Goal: Contribute content: Contribute content

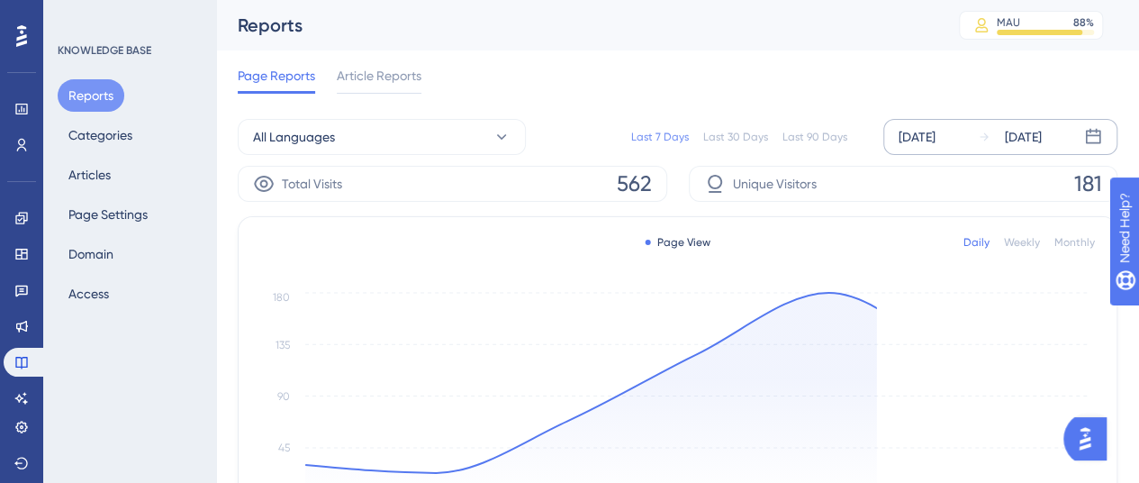
click at [934, 139] on div "[DATE]" at bounding box center [916, 137] width 37 height 22
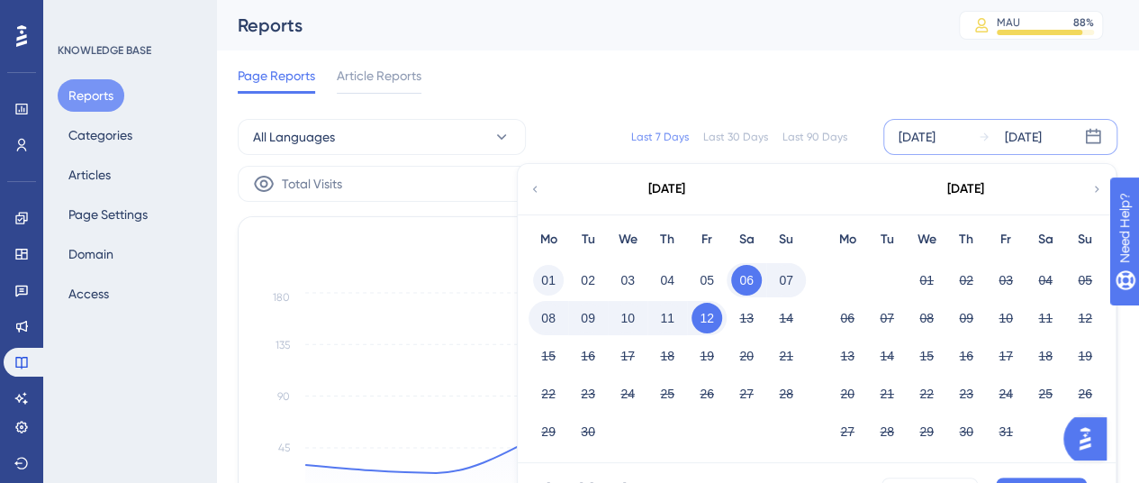
click at [555, 278] on button "01" at bounding box center [548, 280] width 31 height 31
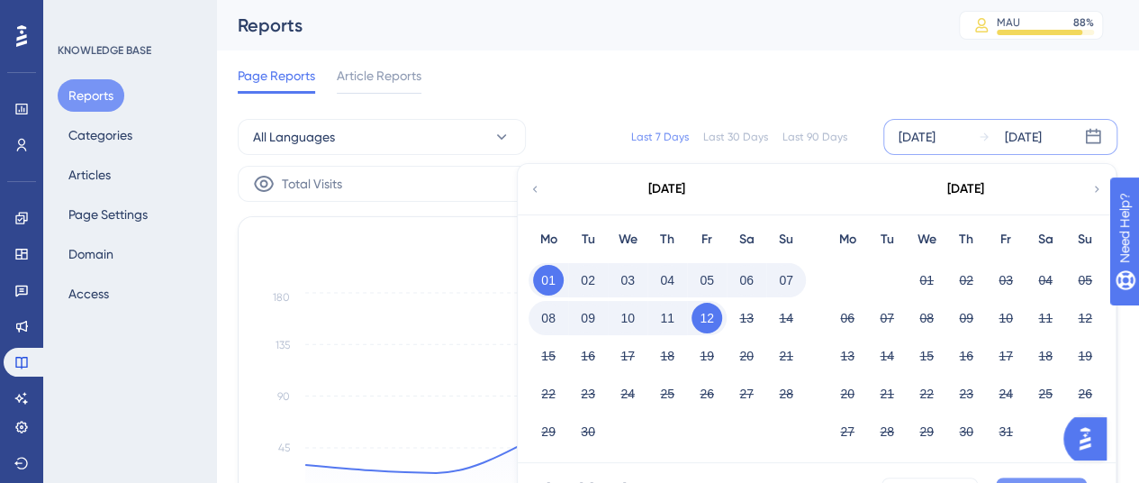
click at [1039, 477] on button "Apply" at bounding box center [1041, 491] width 91 height 29
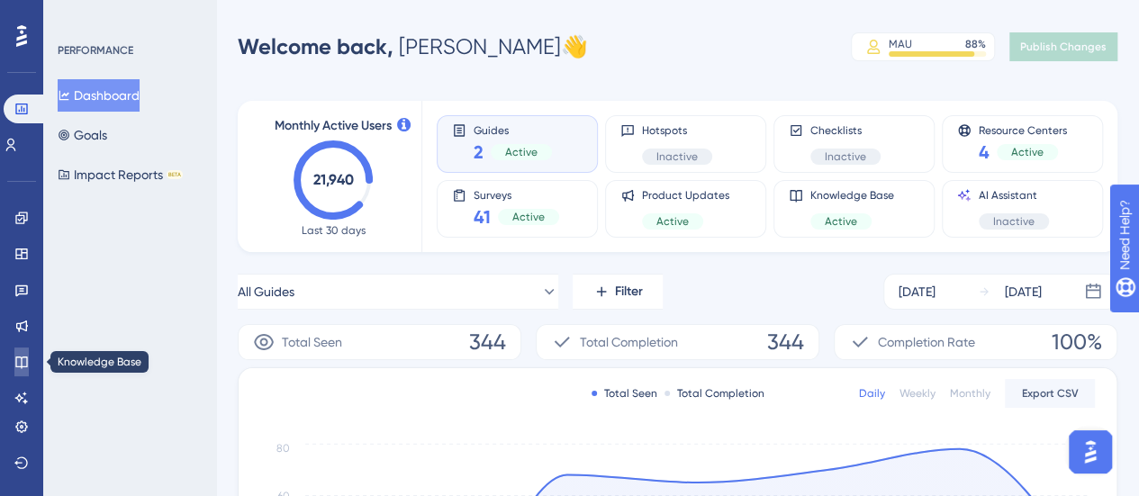
click at [20, 365] on icon at bounding box center [21, 362] width 14 height 14
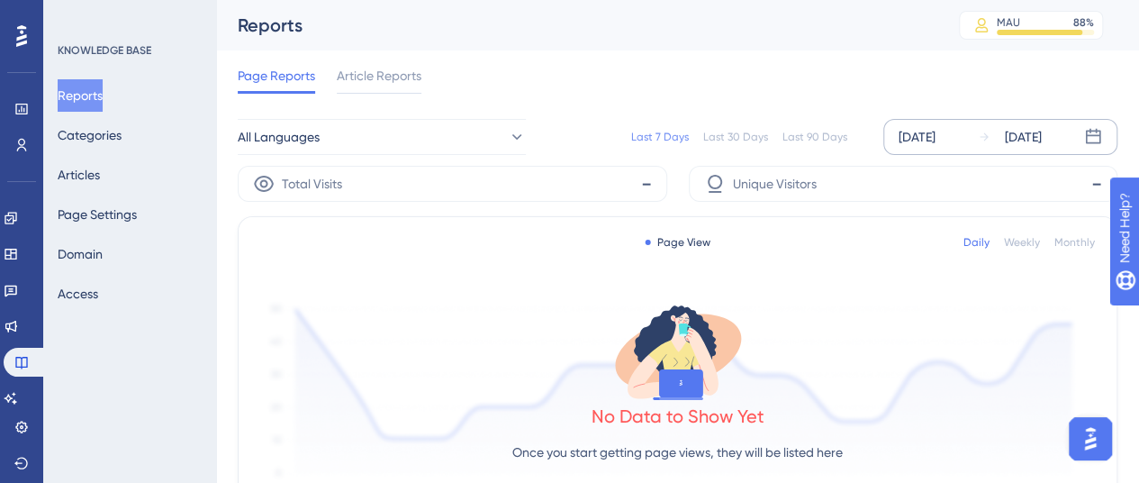
click at [935, 142] on div "[DATE]" at bounding box center [916, 137] width 37 height 22
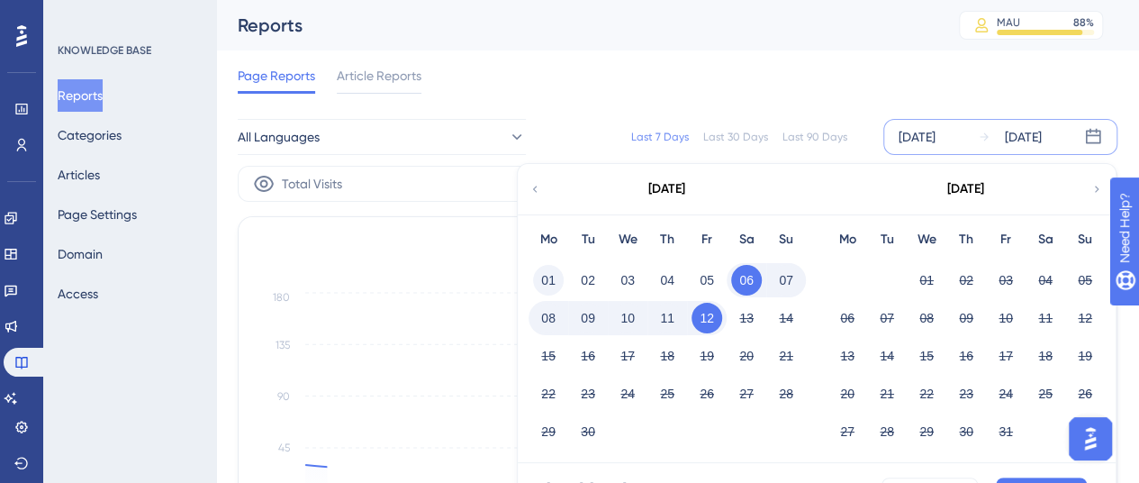
click at [547, 284] on button "01" at bounding box center [548, 280] width 31 height 31
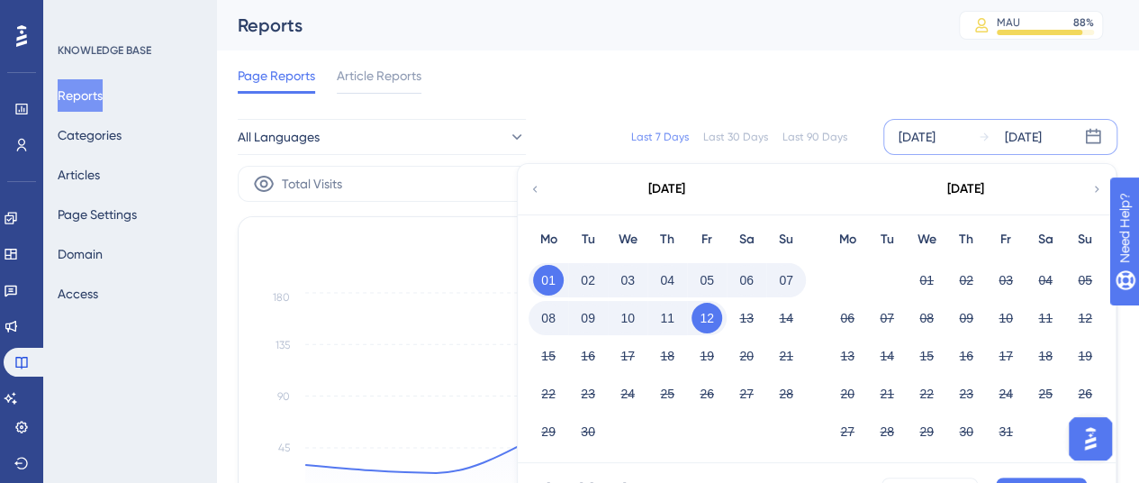
scroll to position [90, 0]
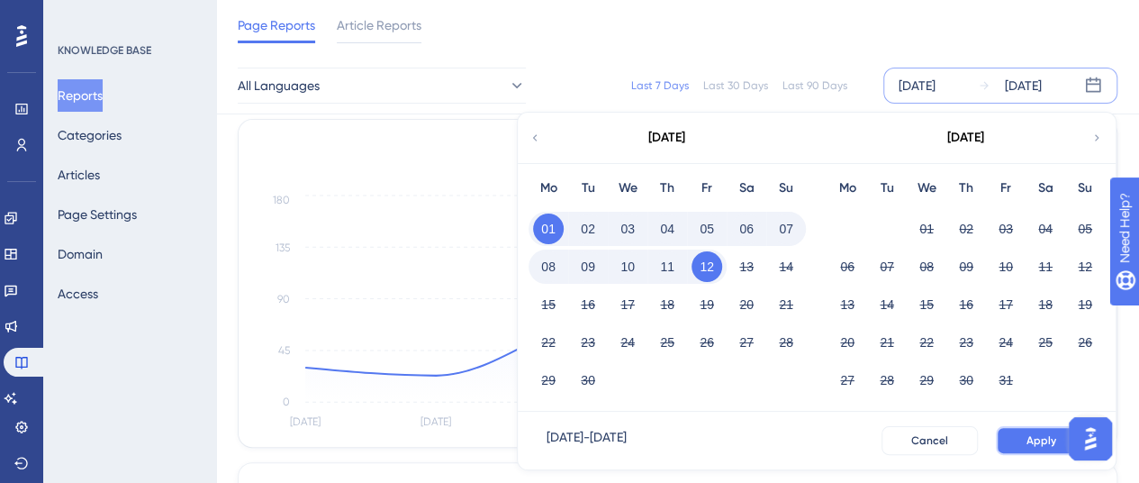
click at [1041, 450] on button "Apply" at bounding box center [1041, 440] width 91 height 29
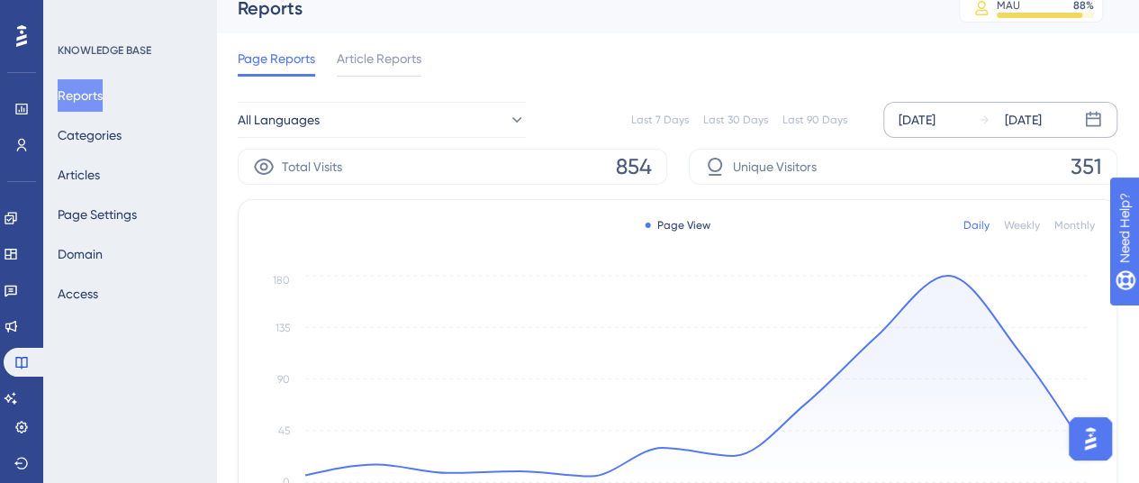
scroll to position [0, 0]
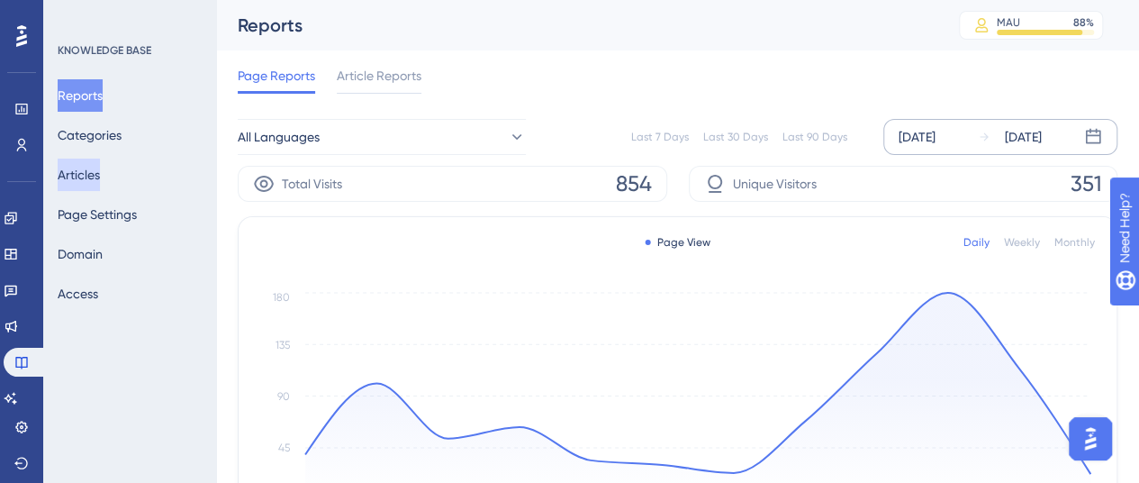
click at [91, 167] on button "Articles" at bounding box center [79, 174] width 42 height 32
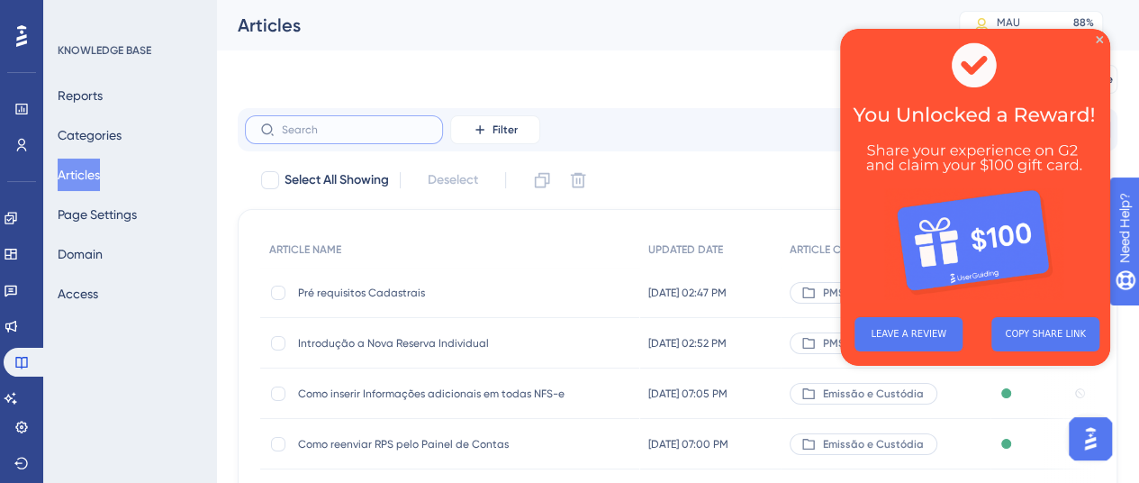
click at [358, 131] on input "text" at bounding box center [355, 129] width 146 height 13
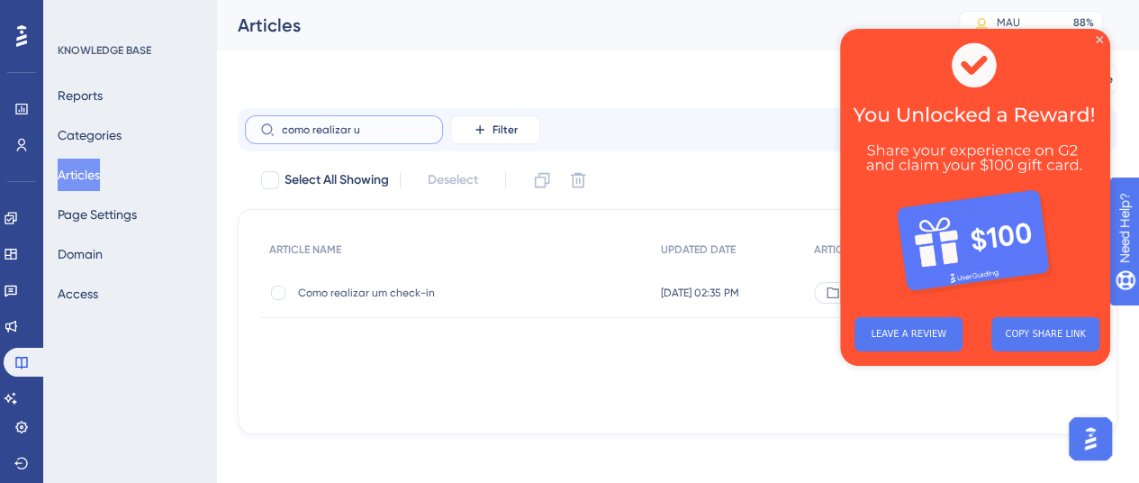
type input "como realizar u"
click at [389, 298] on span "Como realizar um check-in" at bounding box center [442, 292] width 288 height 14
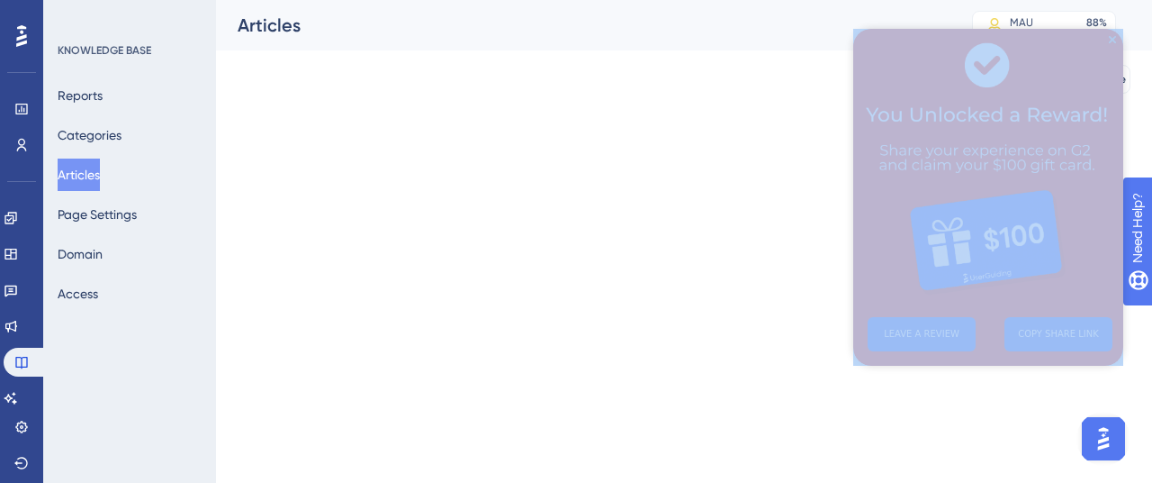
click at [389, 0] on html "Performance Users Engagement Widgets Feedback Product Updates Knowledge Base AI…" at bounding box center [576, 0] width 1152 height 0
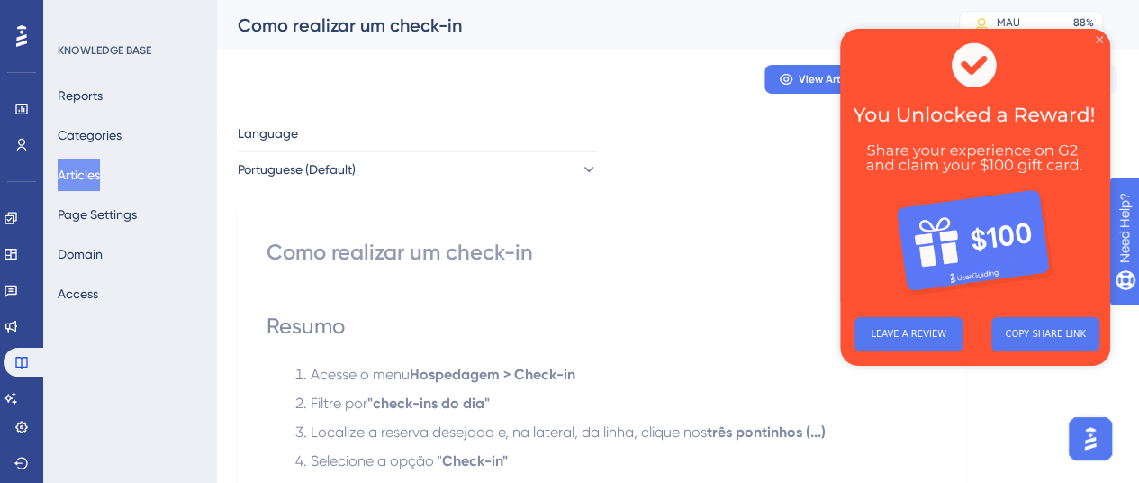
click at [1097, 37] on icon "Close Preview" at bounding box center [1099, 39] width 7 height 7
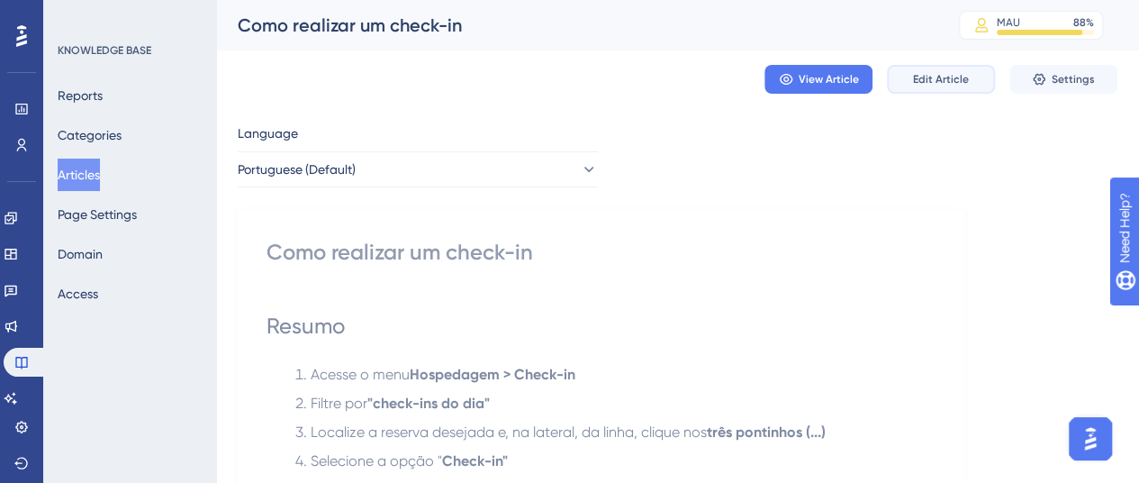
click at [916, 77] on span "Edit Article" at bounding box center [941, 79] width 56 height 14
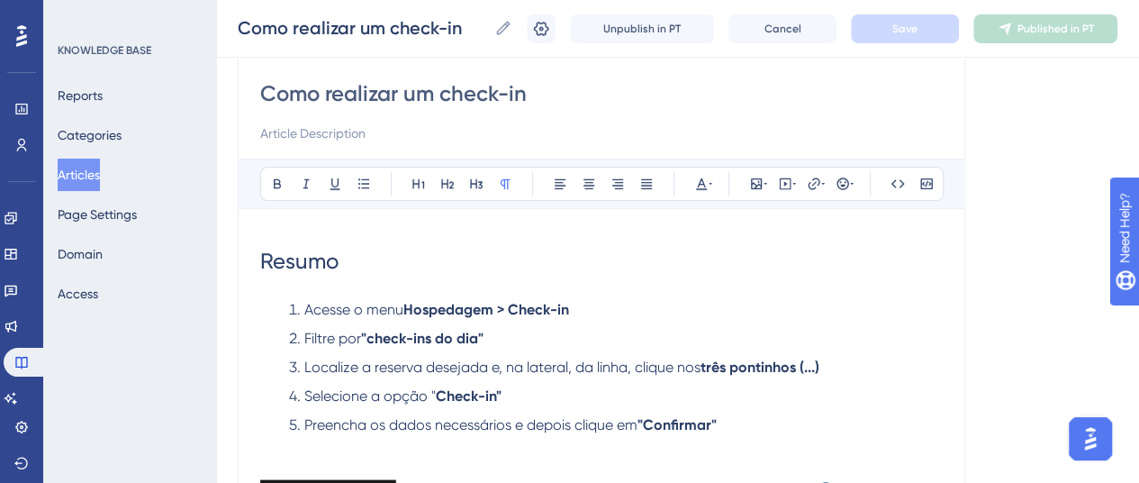
scroll to position [180, 0]
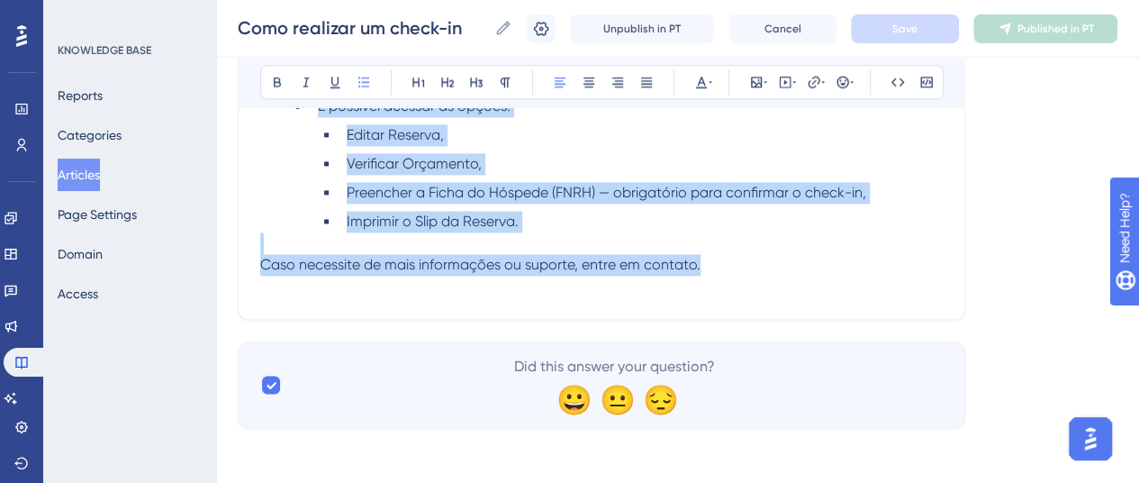
drag, startPoint x: 284, startPoint y: 280, endPoint x: 706, endPoint y: 266, distance: 421.6
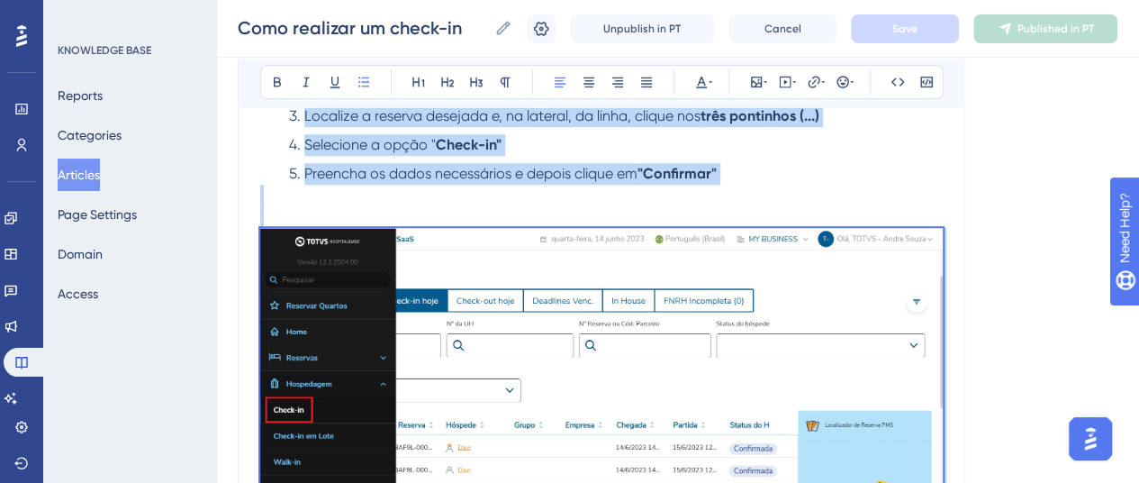
scroll to position [248, 0]
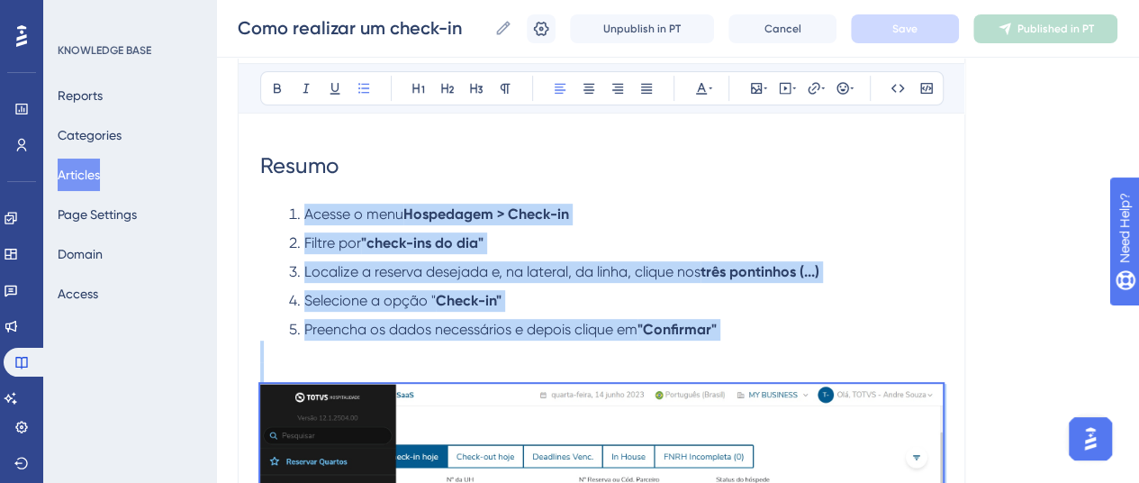
click at [495, 272] on span "Localize a reserva desejada e, na lateral, da linha, clique nos" at bounding box center [502, 271] width 396 height 17
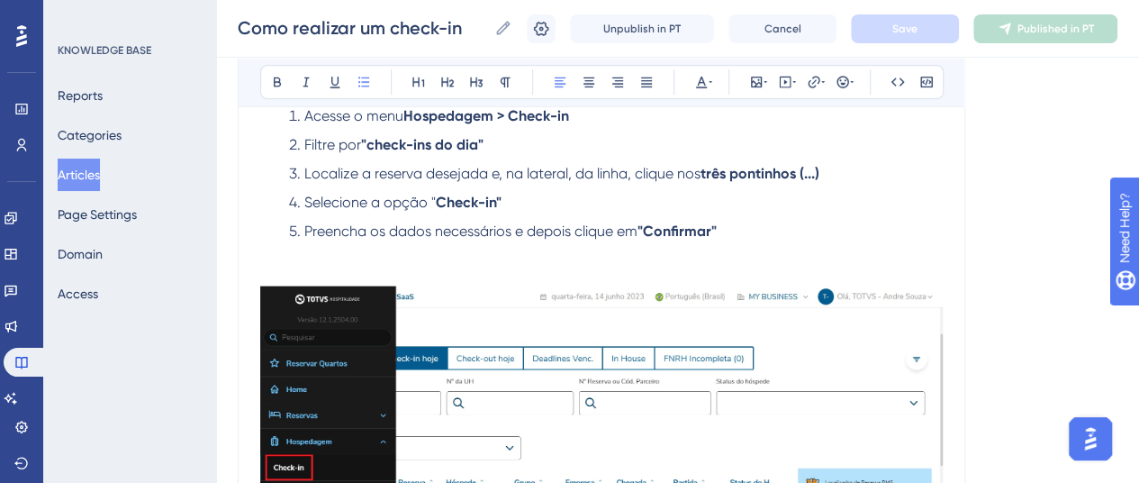
scroll to position [158, 0]
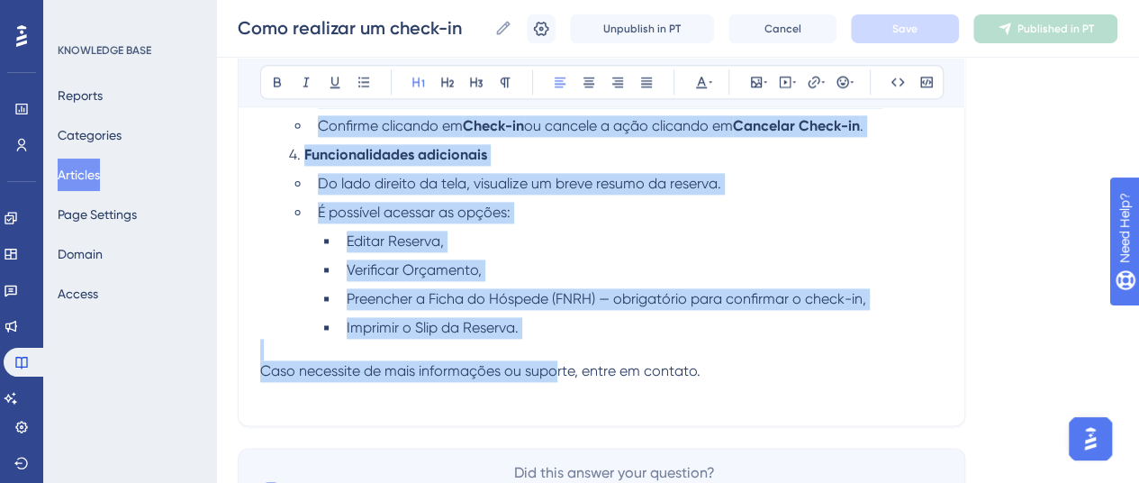
scroll to position [1148, 0]
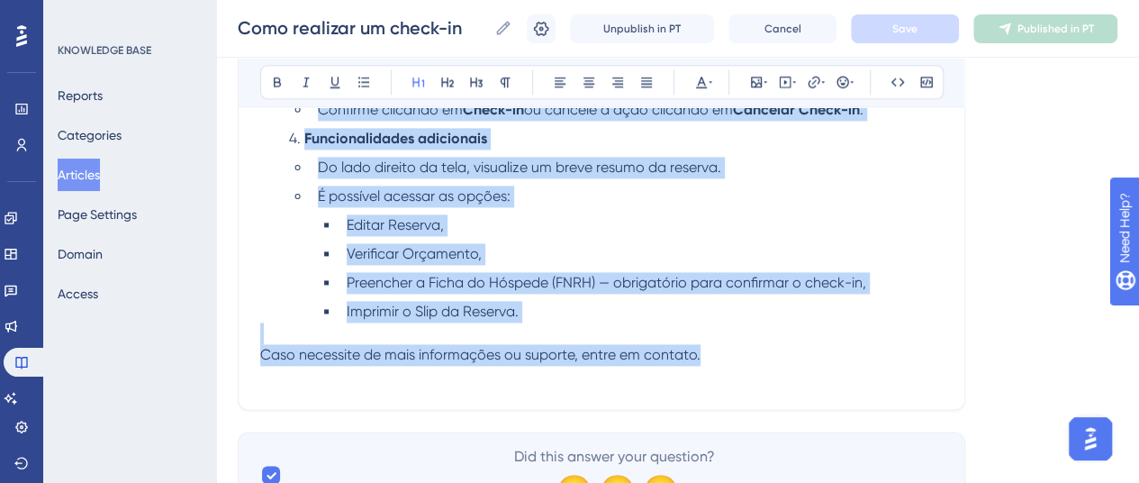
drag, startPoint x: 262, startPoint y: 251, endPoint x: 717, endPoint y: 361, distance: 467.7
copy div "Resumo Acesse o menu Hospedagem > Check-in Filtre por "check-ins do dia" Locali…"
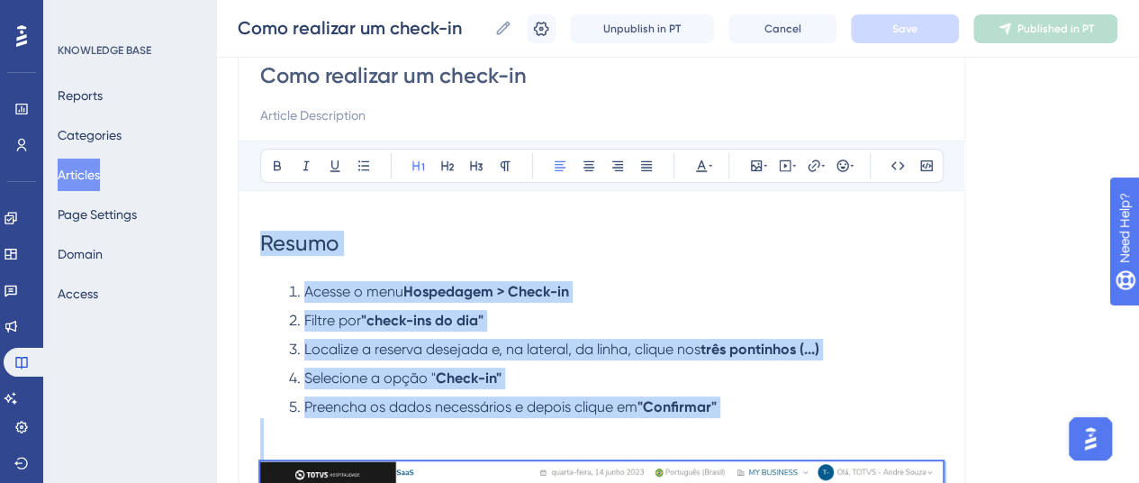
scroll to position [270, 0]
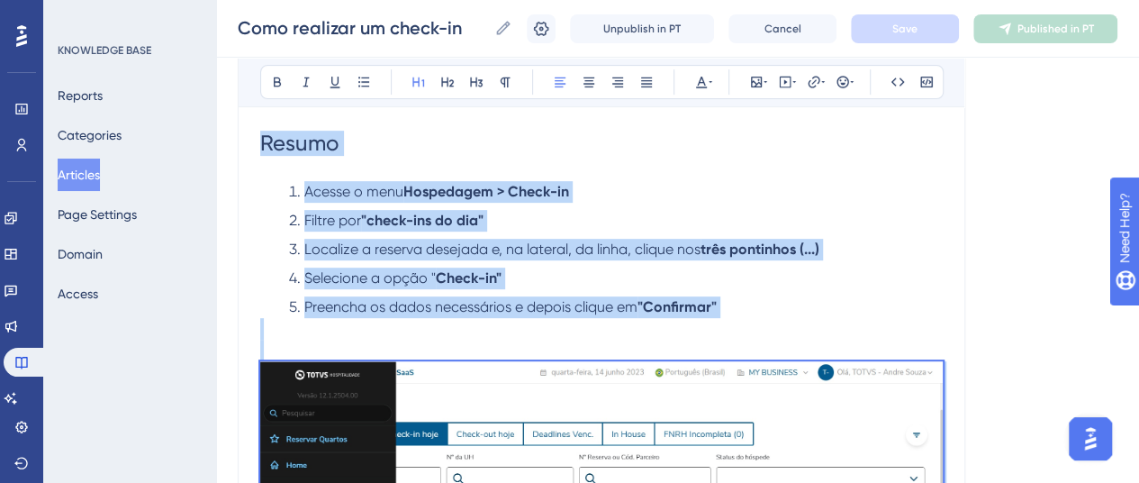
click at [445, 198] on strong "Hospedagem > Check-in" at bounding box center [486, 191] width 166 height 17
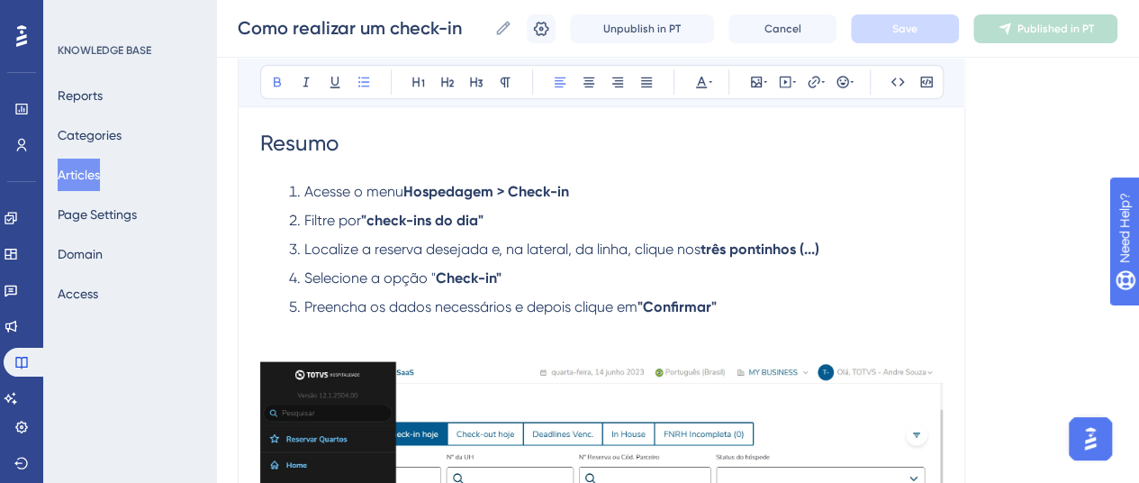
click at [808, 306] on li "Preencha os dados necessários e depois clique em "Confirmar"" at bounding box center [612, 307] width 661 height 22
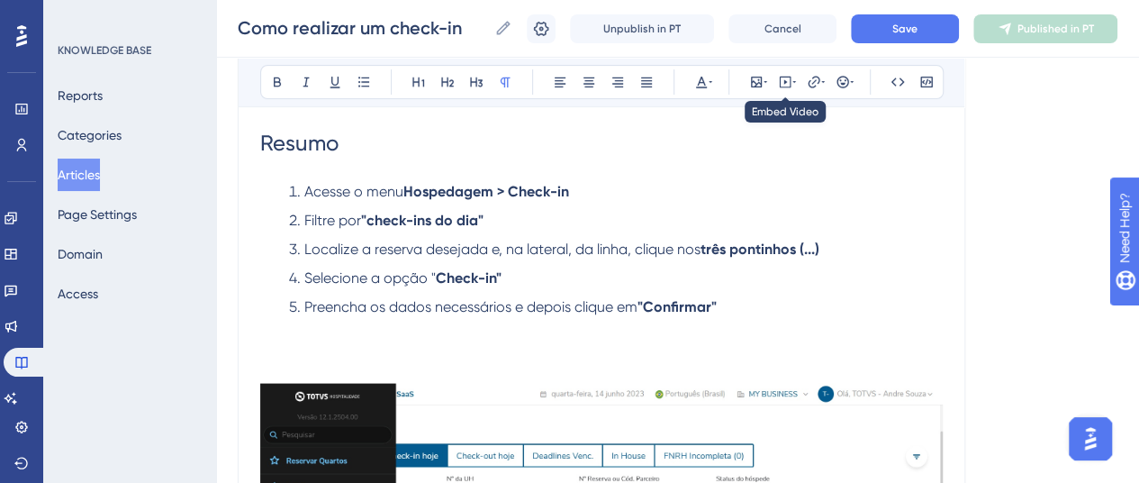
click at [799, 85] on div "Bold Italic Underline Bullet Point Heading 1 Heading 2 Heading 3 Normal Align L…" at bounding box center [601, 82] width 683 height 34
click at [792, 84] on icon at bounding box center [794, 82] width 4 height 14
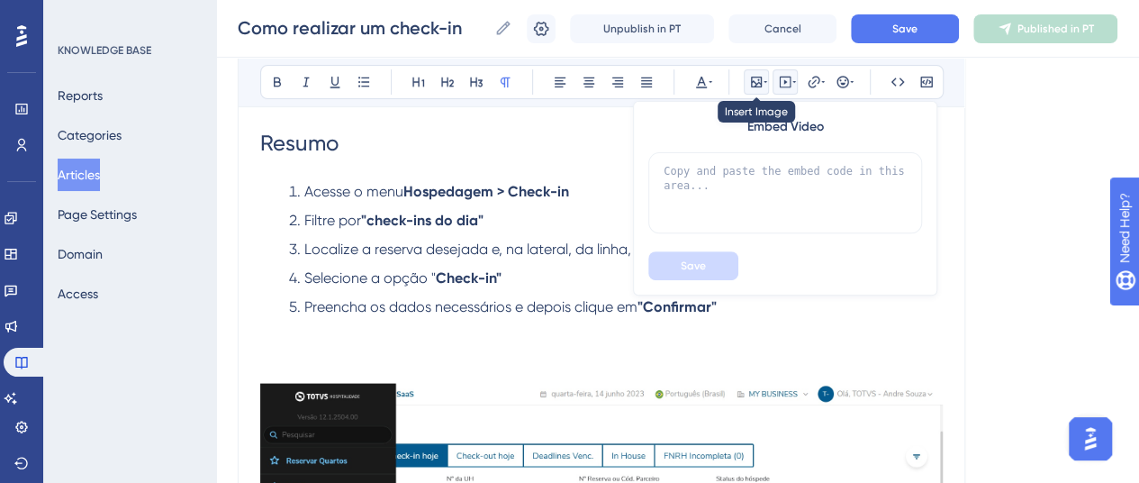
click at [759, 81] on icon at bounding box center [756, 82] width 14 height 14
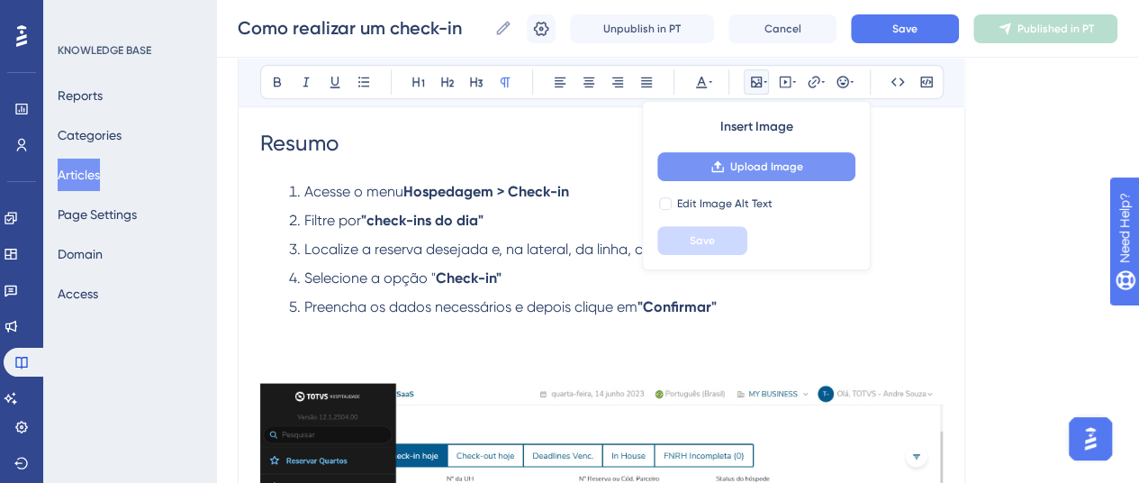
click at [715, 167] on icon at bounding box center [717, 166] width 14 height 14
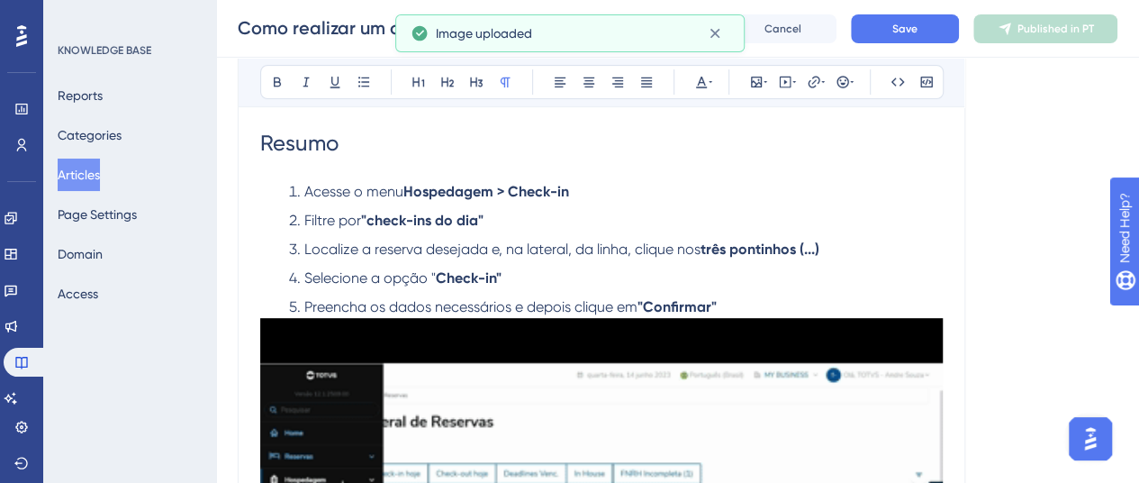
scroll to position [540, 0]
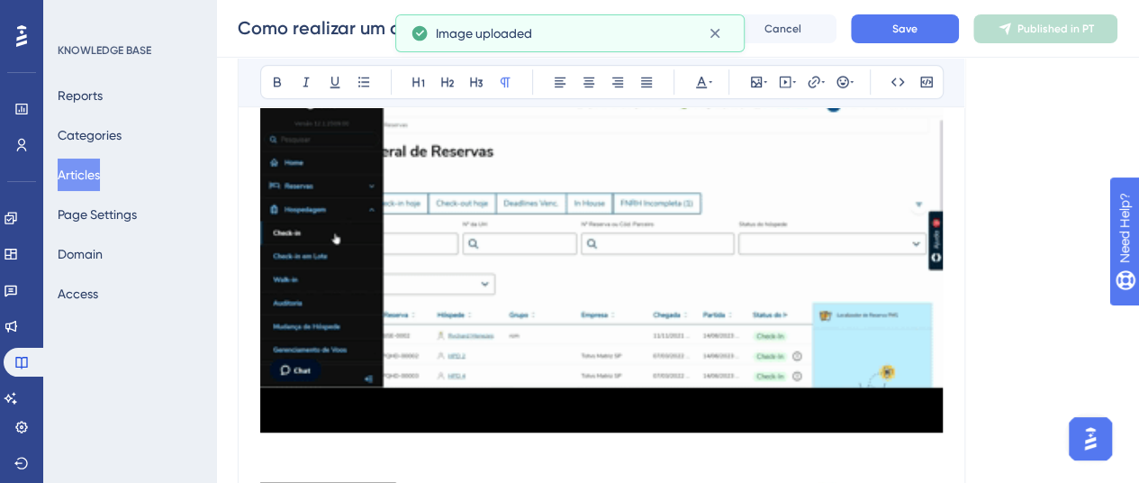
click at [618, 316] on img at bounding box center [601, 240] width 682 height 384
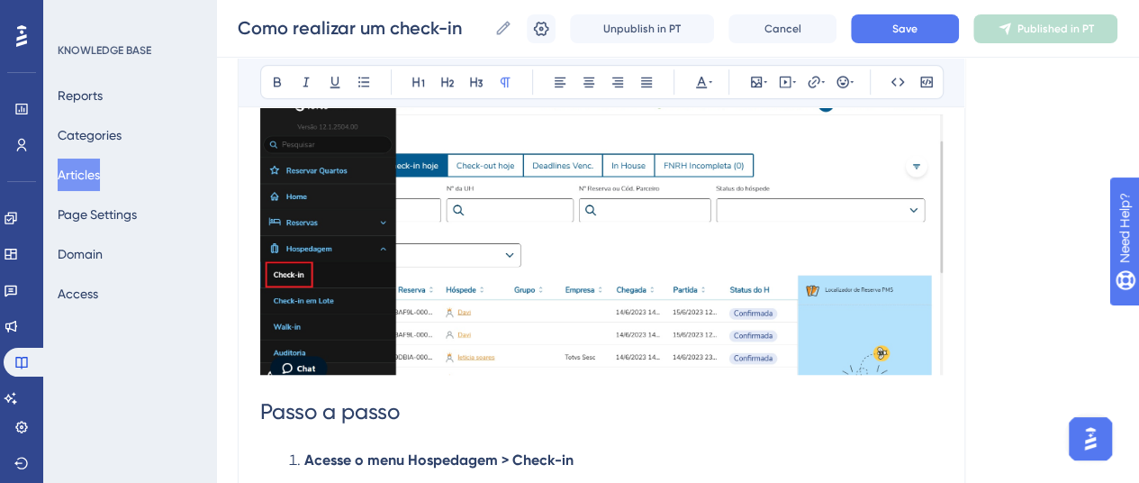
scroll to position [450, 0]
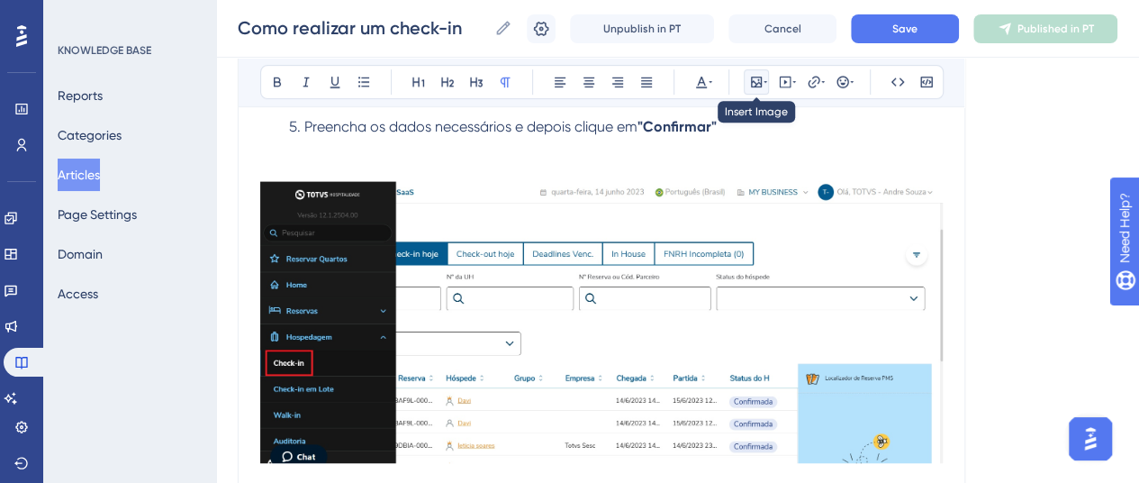
click at [763, 77] on icon at bounding box center [765, 82] width 4 height 14
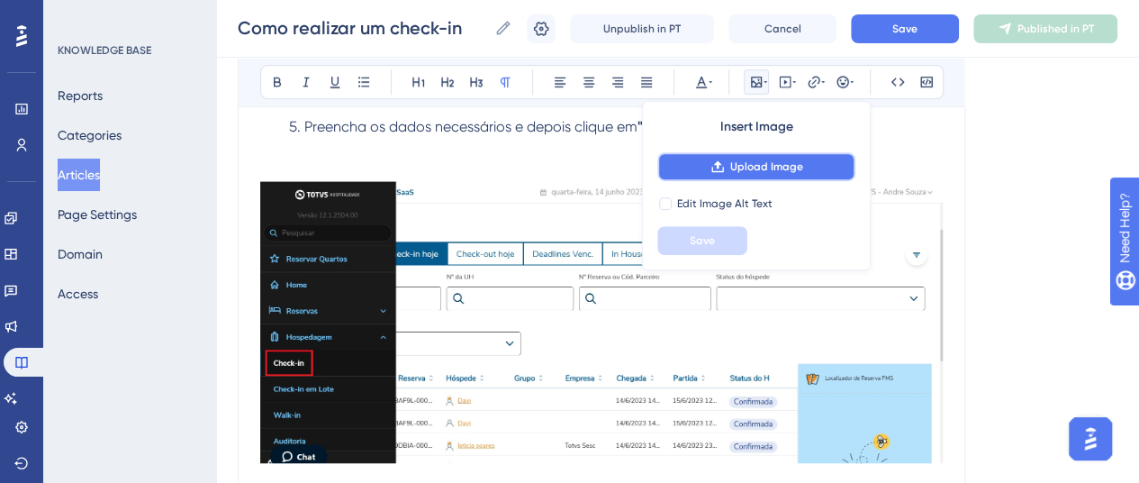
click at [744, 167] on span "Upload Image" at bounding box center [766, 166] width 73 height 14
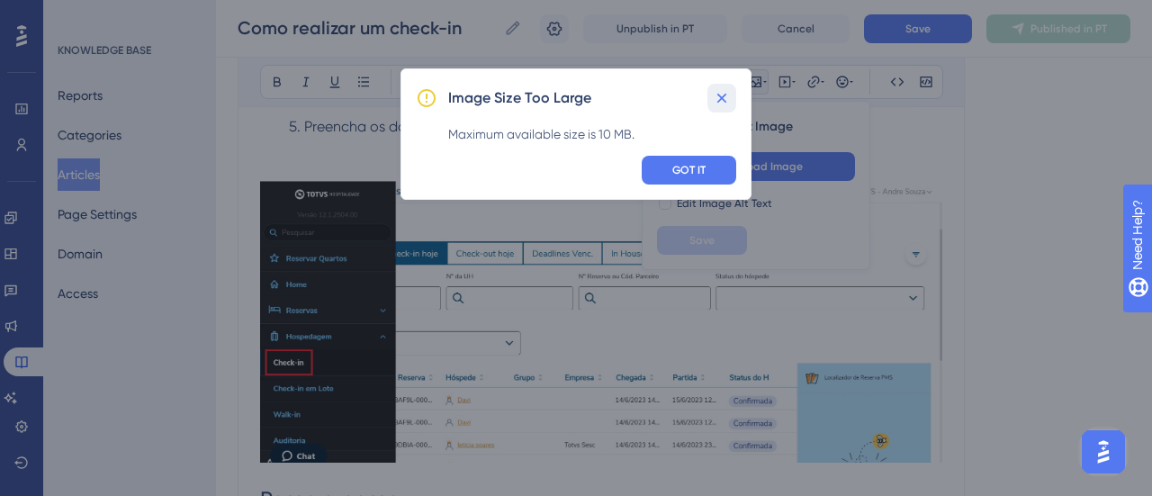
click at [720, 96] on icon at bounding box center [722, 98] width 10 height 10
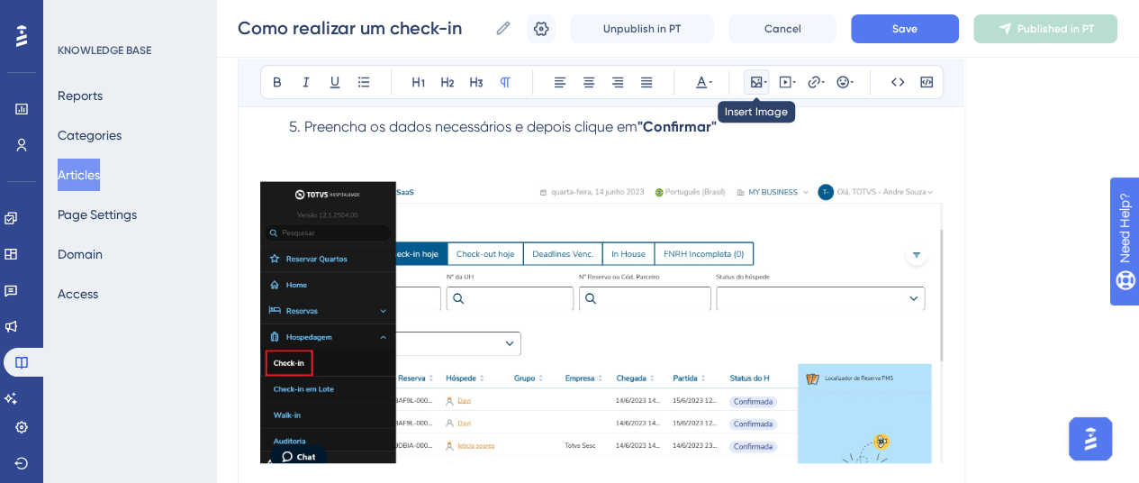
click at [758, 86] on icon at bounding box center [756, 82] width 11 height 11
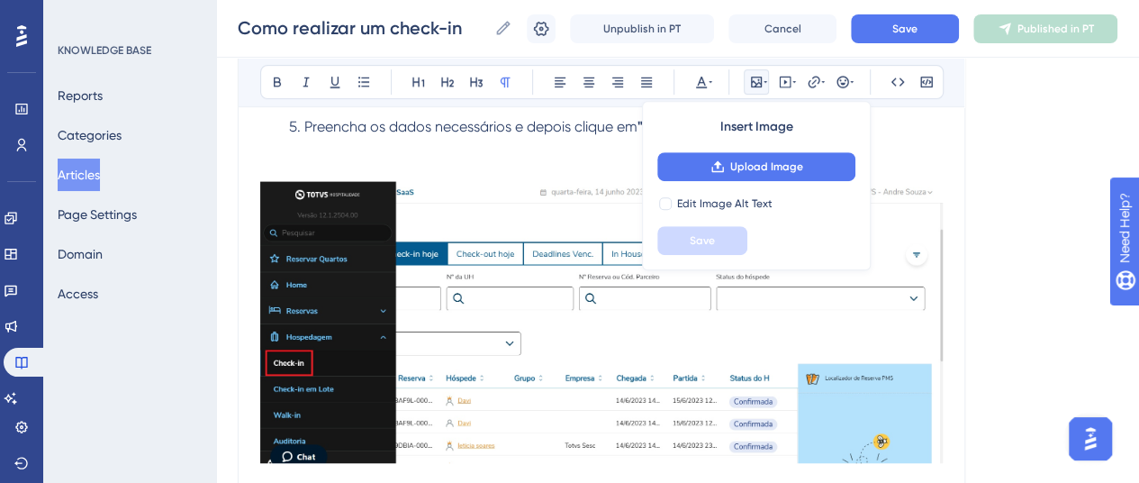
click at [603, 150] on p at bounding box center [601, 149] width 682 height 22
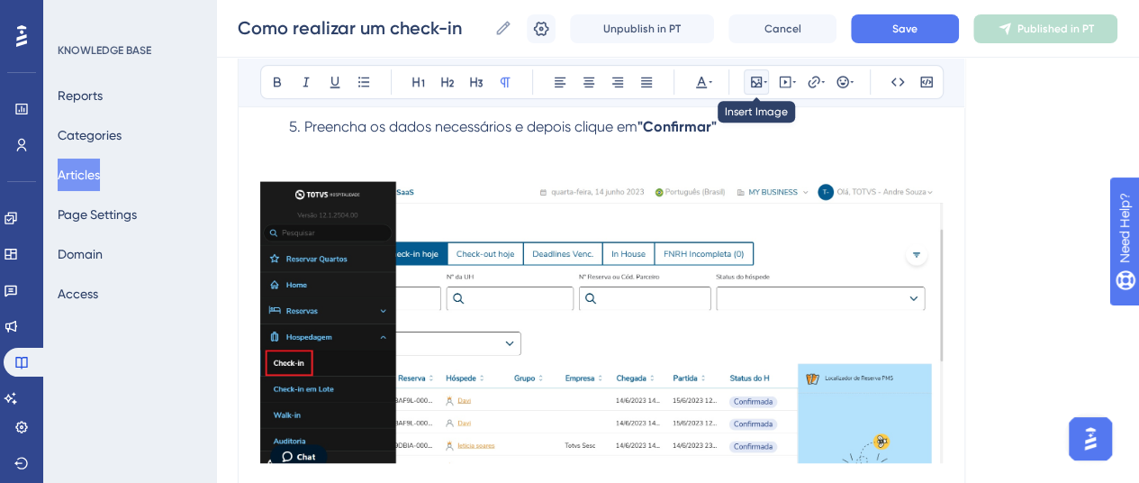
click at [759, 86] on icon at bounding box center [756, 82] width 11 height 11
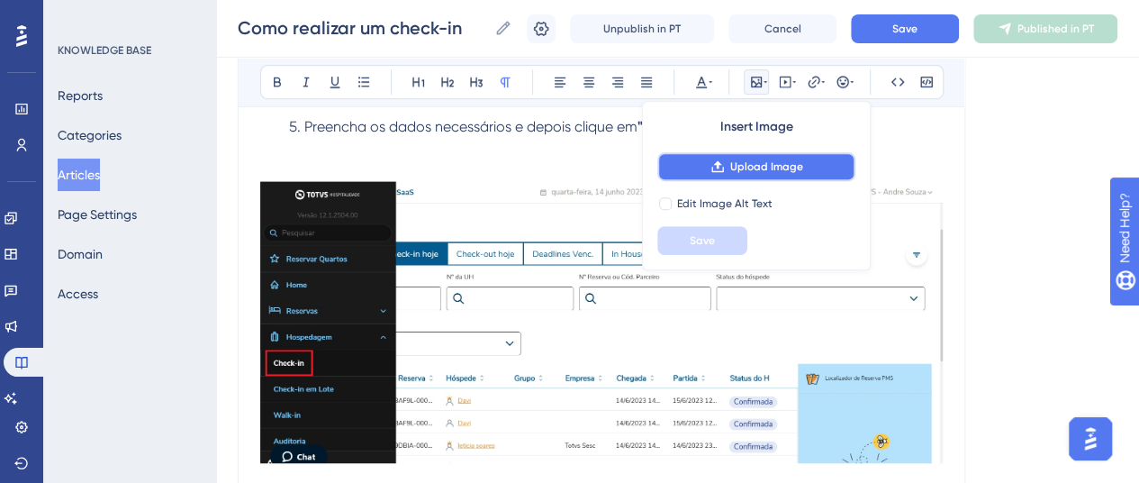
click at [754, 163] on span "Upload Image" at bounding box center [766, 166] width 73 height 14
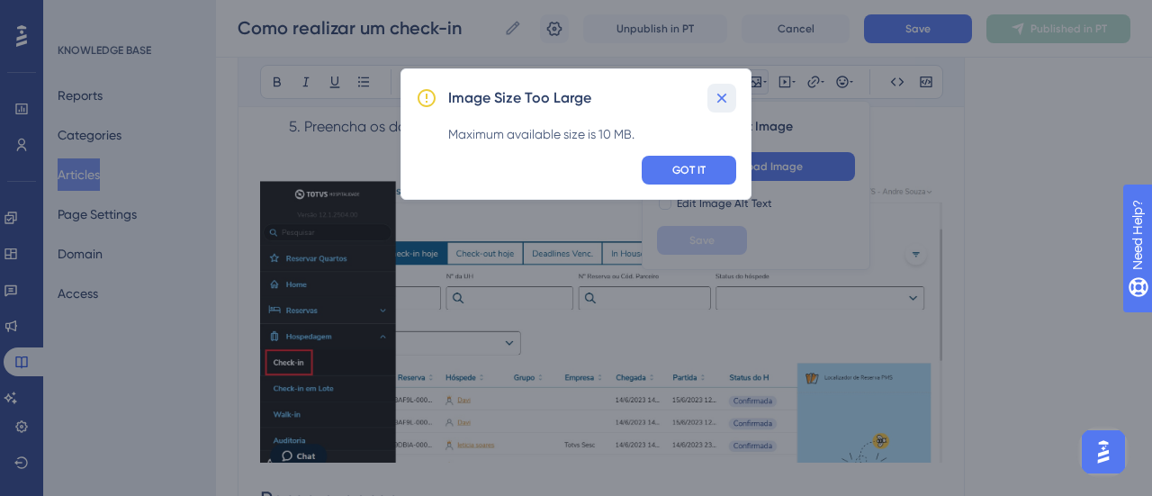
click at [727, 89] on icon at bounding box center [722, 98] width 18 height 18
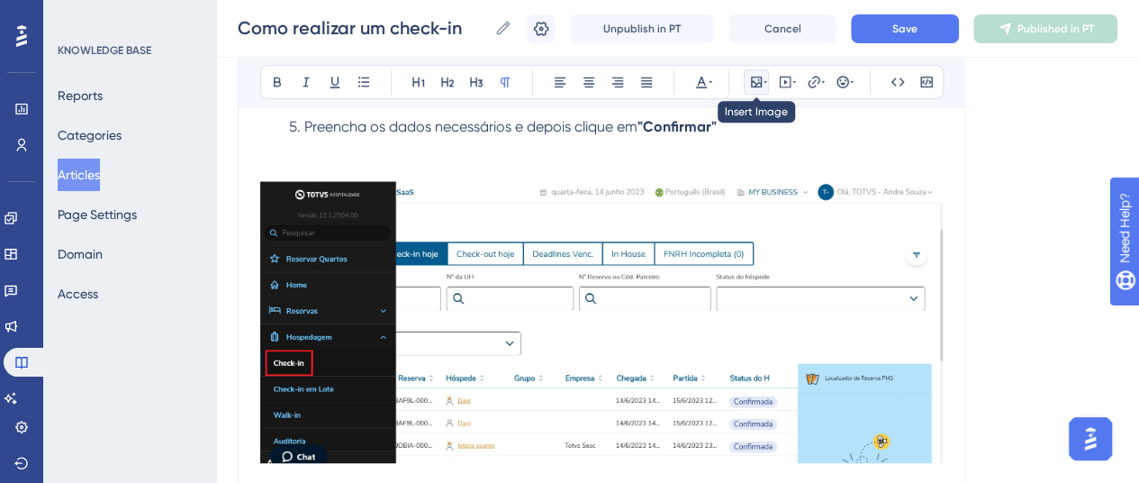
click at [762, 86] on icon at bounding box center [756, 82] width 14 height 14
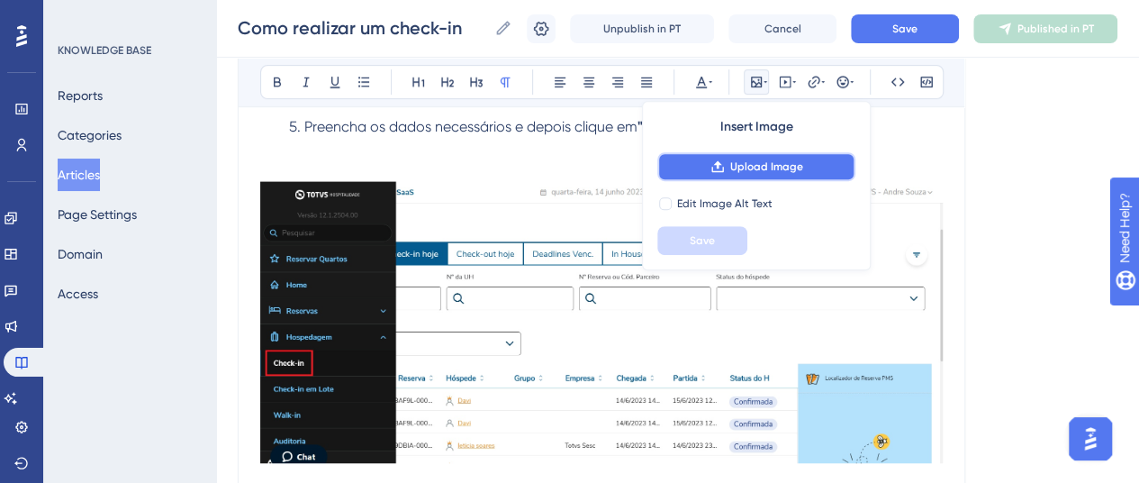
click at [764, 163] on span "Upload Image" at bounding box center [766, 166] width 73 height 14
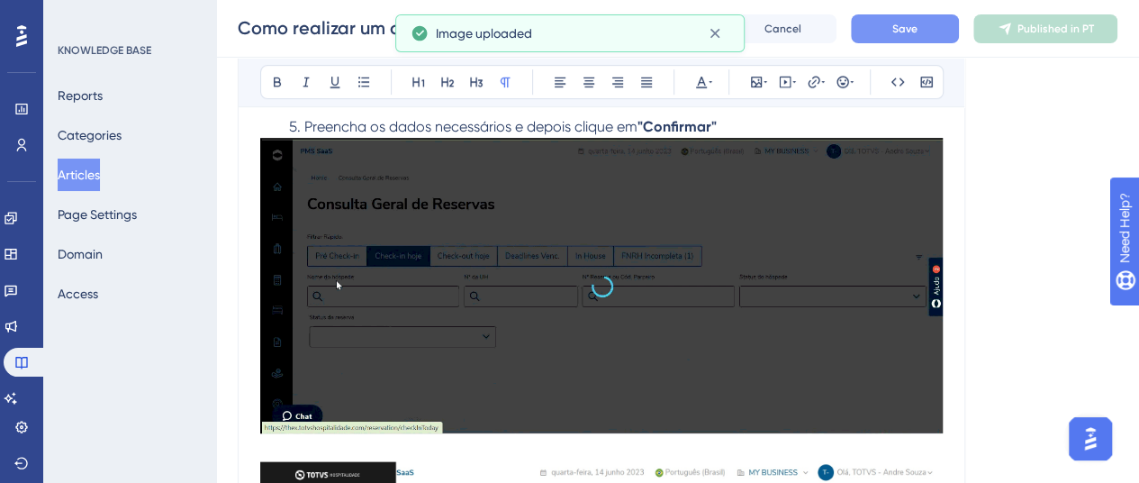
click at [925, 15] on button "Save" at bounding box center [905, 28] width 108 height 29
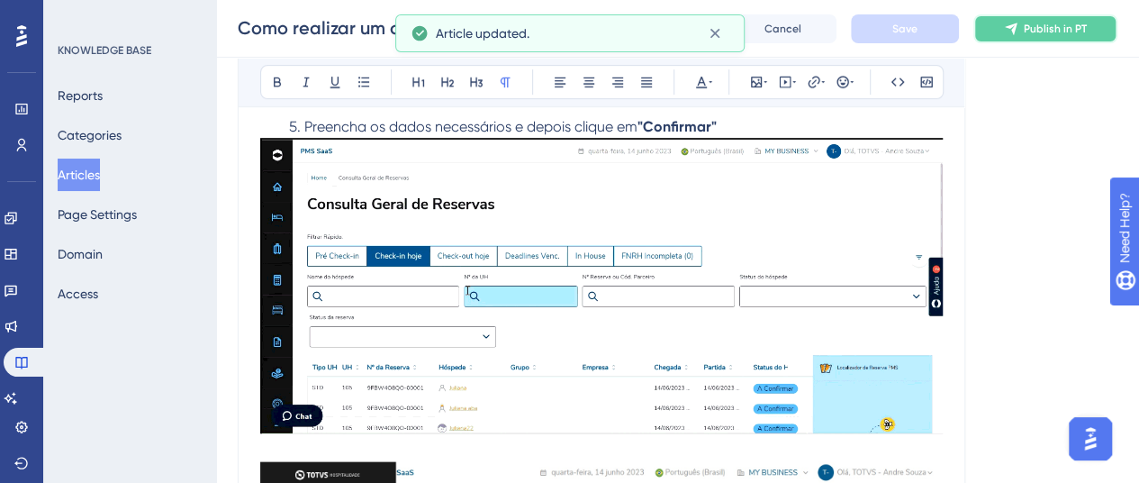
click at [1018, 31] on icon at bounding box center [1011, 29] width 14 height 14
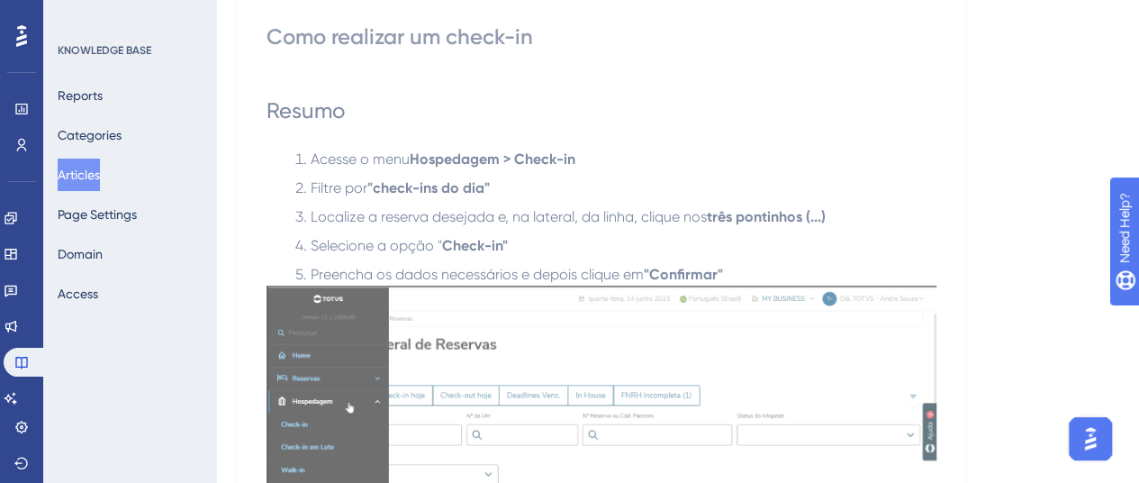
scroll to position [0, 0]
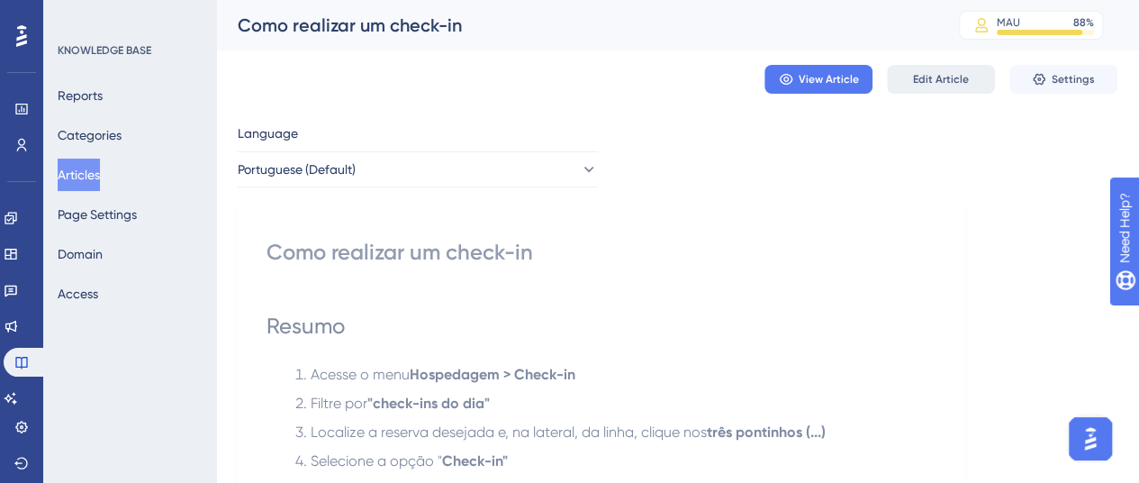
click at [943, 83] on span "Edit Article" at bounding box center [941, 79] width 56 height 14
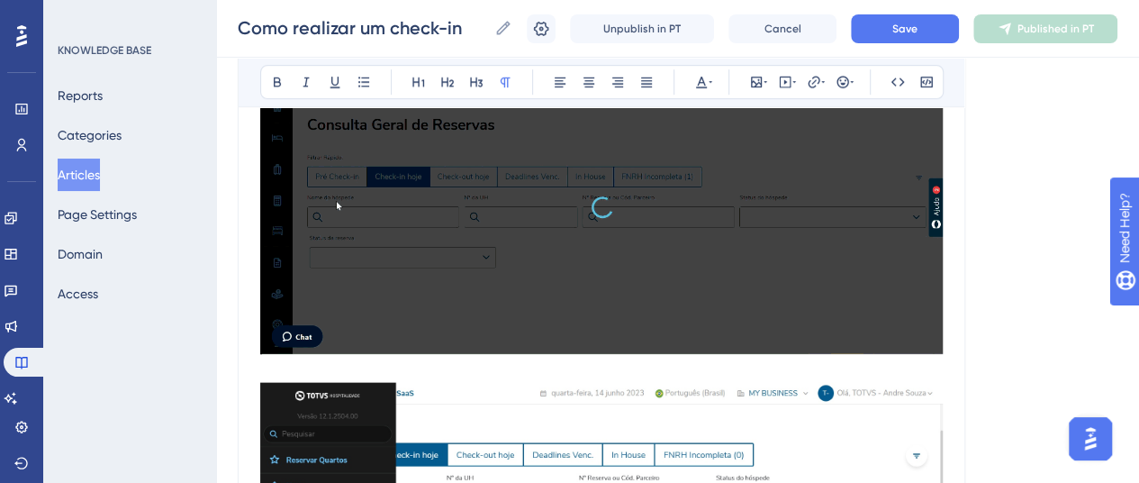
scroll to position [416, 0]
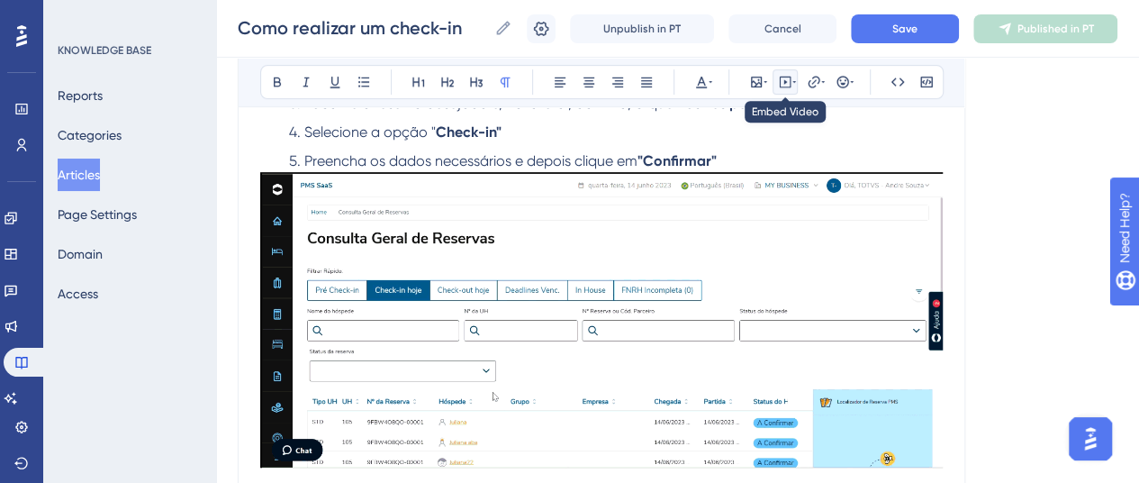
click at [788, 84] on icon at bounding box center [785, 82] width 14 height 14
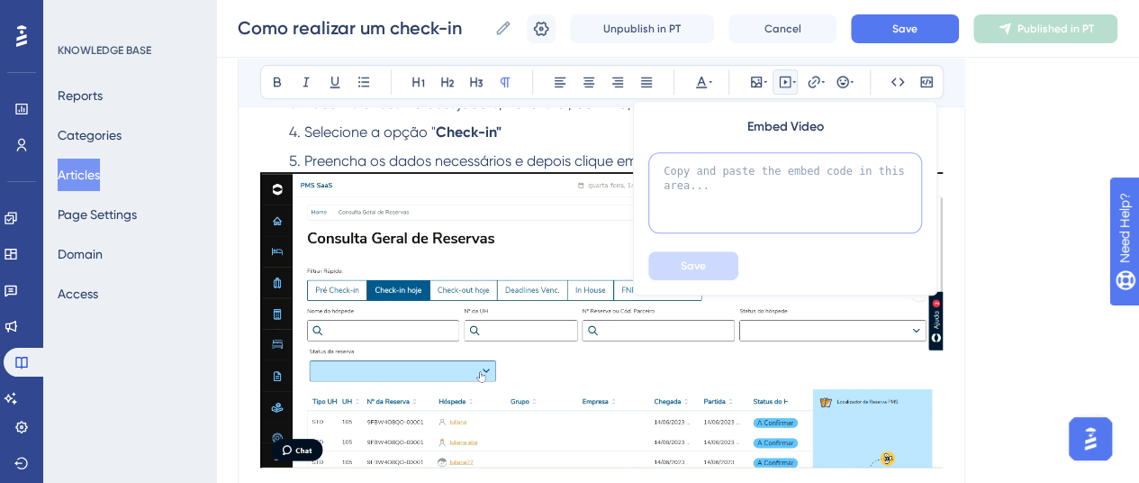
click at [780, 187] on textarea at bounding box center [785, 192] width 274 height 81
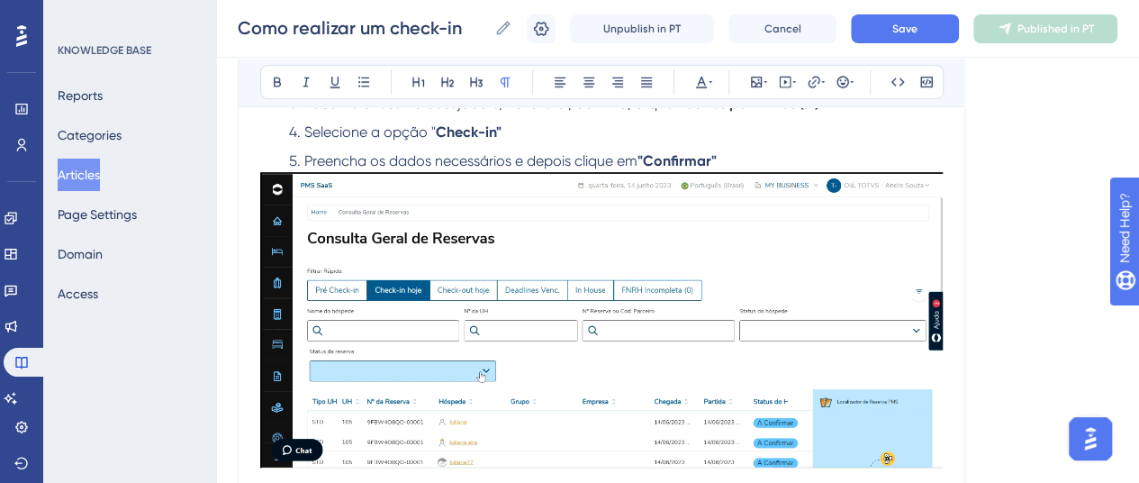
scroll to position [56, 0]
